Goal: Navigation & Orientation: Find specific page/section

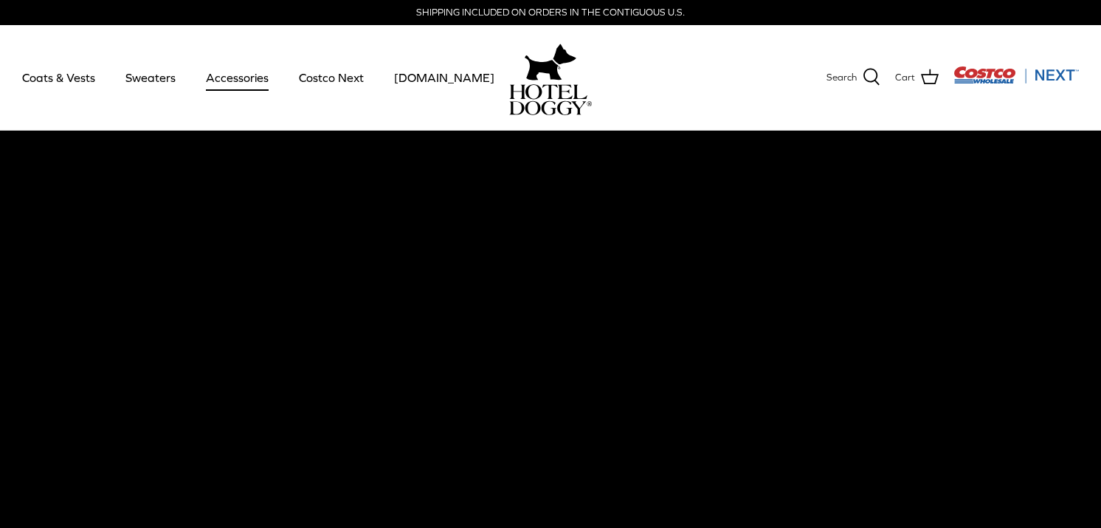
click at [213, 79] on link "Accessories" at bounding box center [237, 77] width 89 height 50
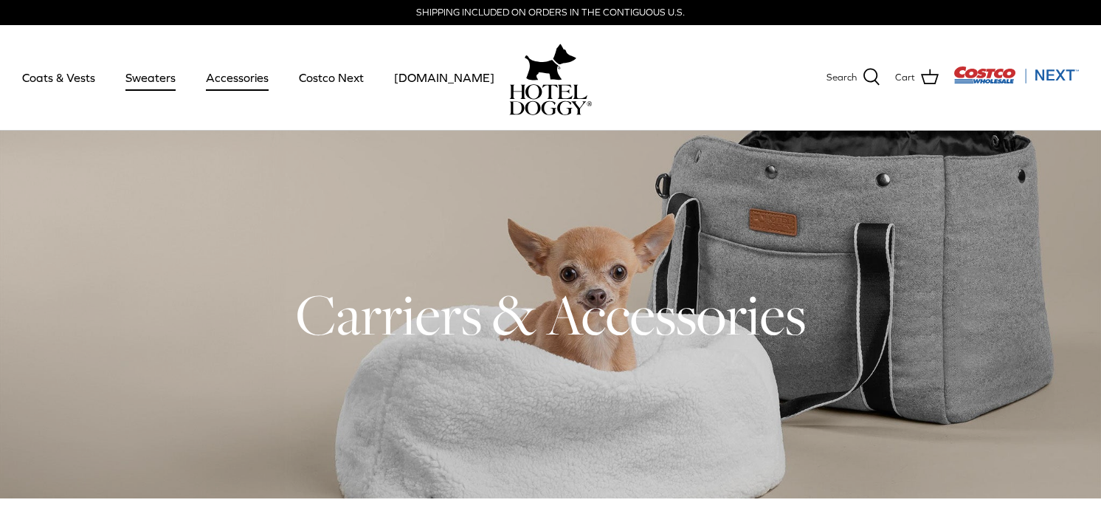
click at [165, 88] on link "Sweaters" at bounding box center [150, 77] width 77 height 50
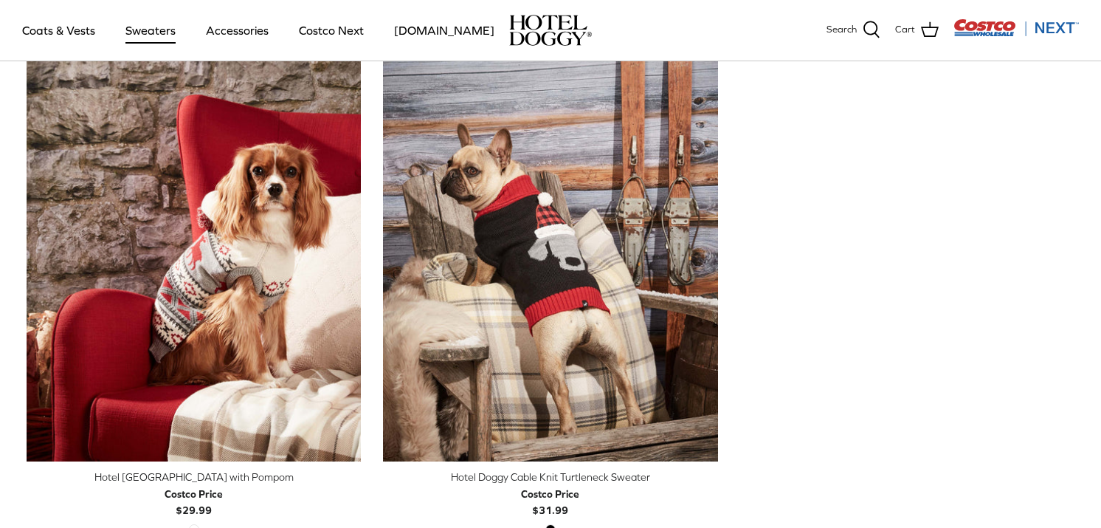
scroll to position [409, 0]
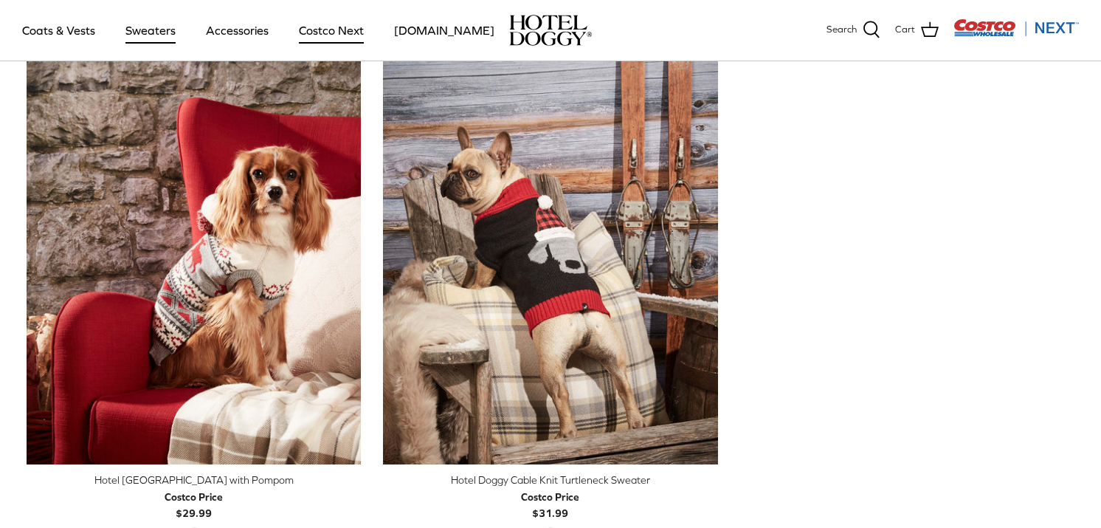
click at [338, 35] on link "Costco Next" at bounding box center [332, 30] width 92 height 50
click at [66, 30] on link "Coats & Vests" at bounding box center [59, 30] width 100 height 50
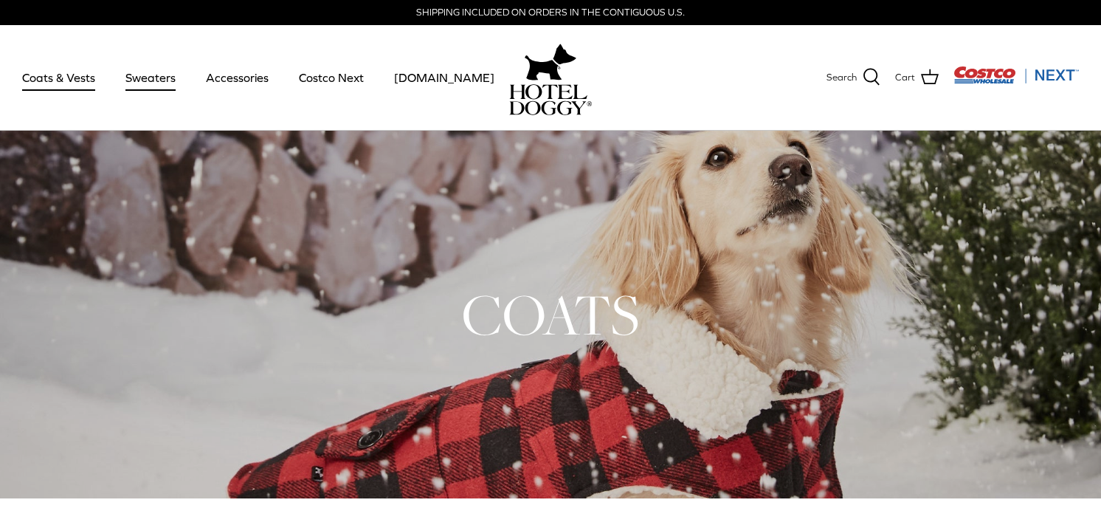
click at [157, 75] on link "Sweaters" at bounding box center [150, 77] width 77 height 50
